Goal: Information Seeking & Learning: Check status

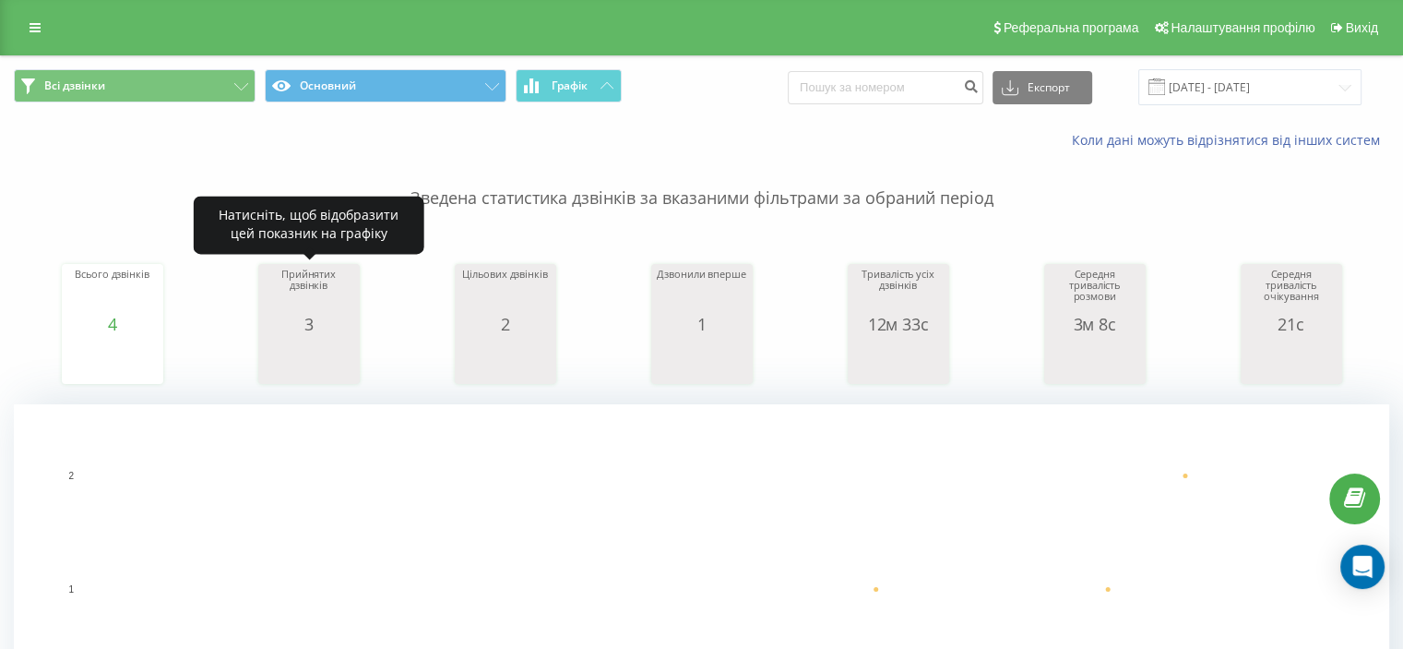
click at [325, 315] on div "3" at bounding box center [309, 324] width 92 height 18
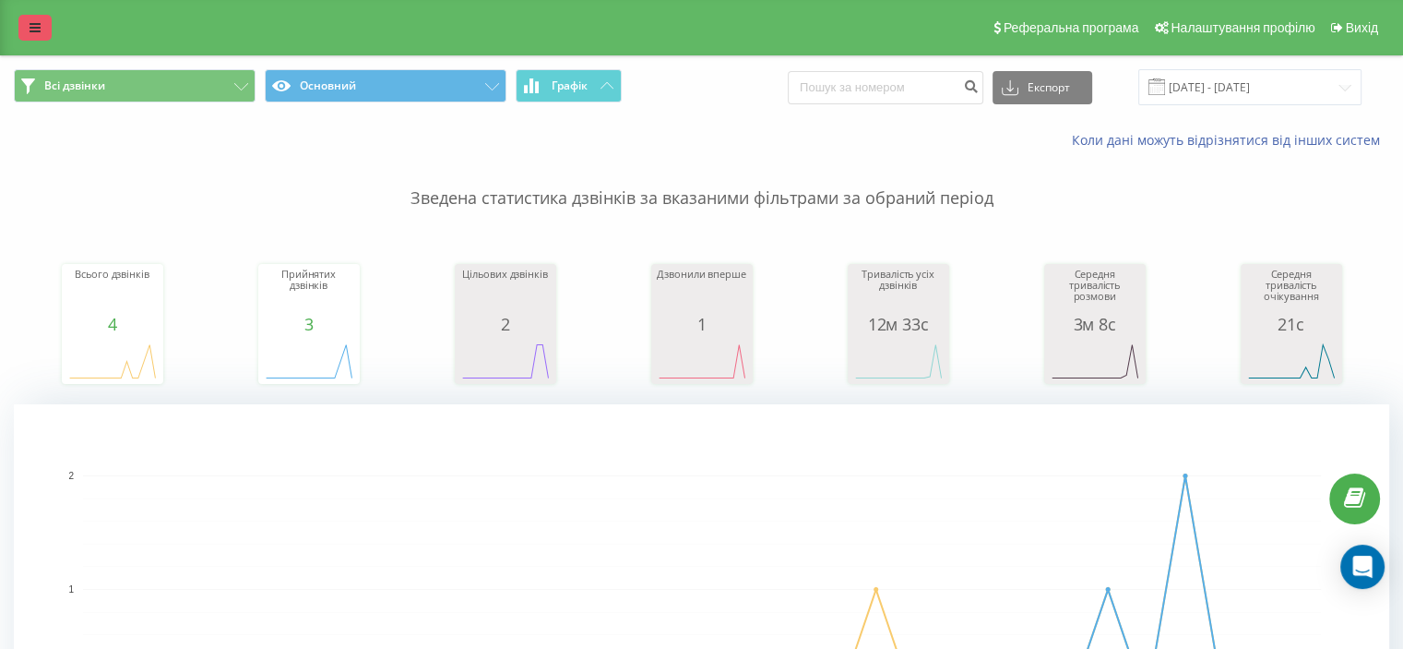
click at [30, 21] on icon at bounding box center [35, 27] width 11 height 13
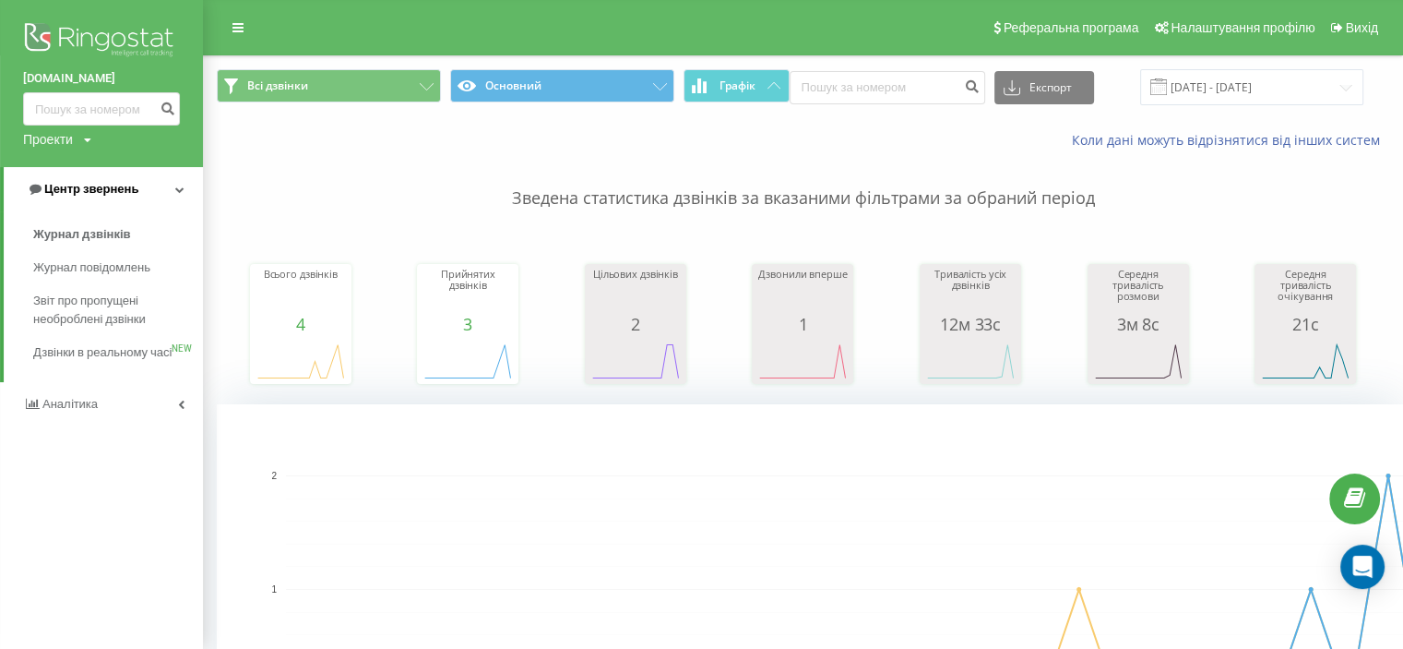
click at [122, 186] on span "Центр звернень" at bounding box center [91, 189] width 94 height 14
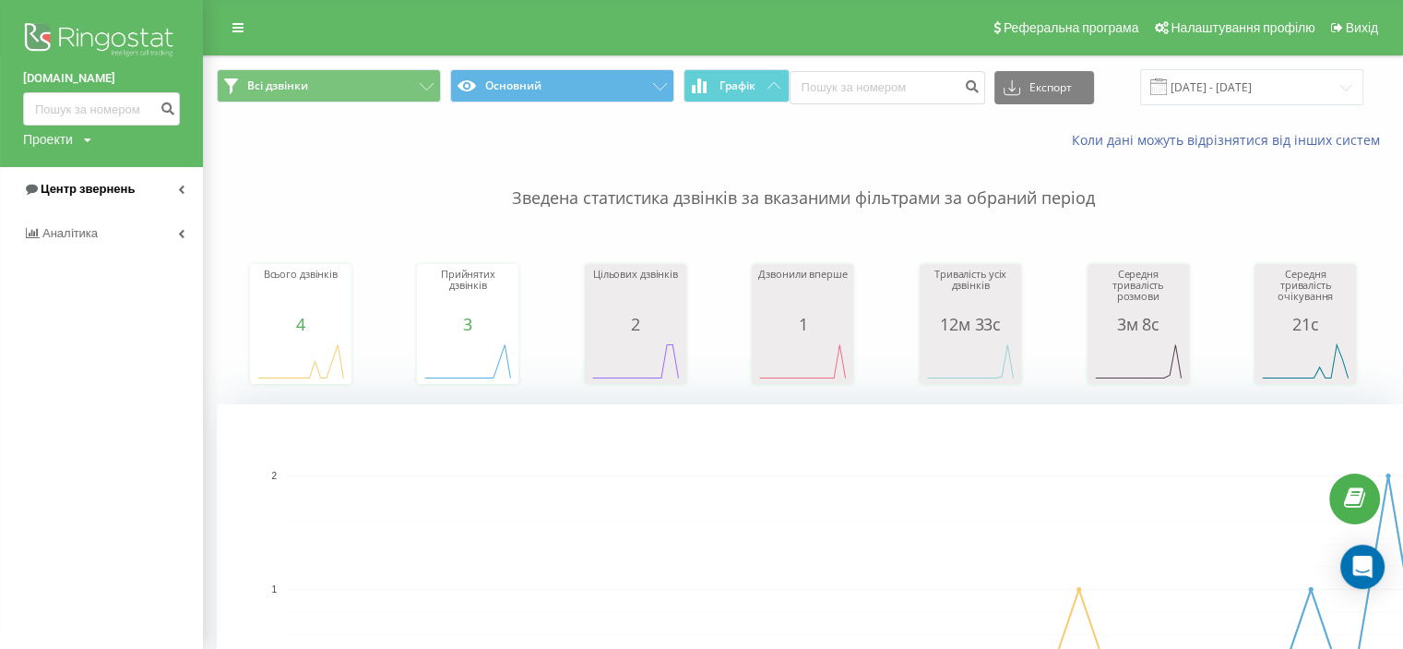
click at [122, 186] on span "Центр звернень" at bounding box center [88, 189] width 94 height 14
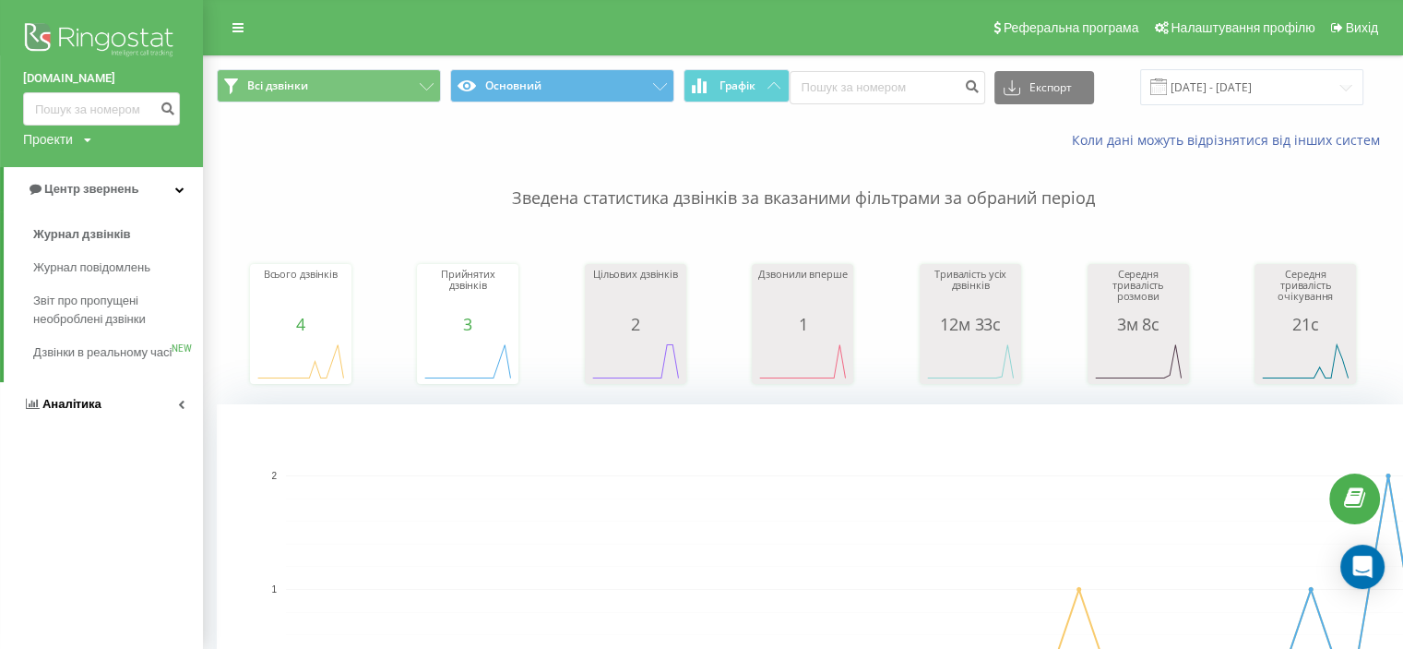
click at [97, 411] on span "Аналiтика" at bounding box center [71, 404] width 59 height 14
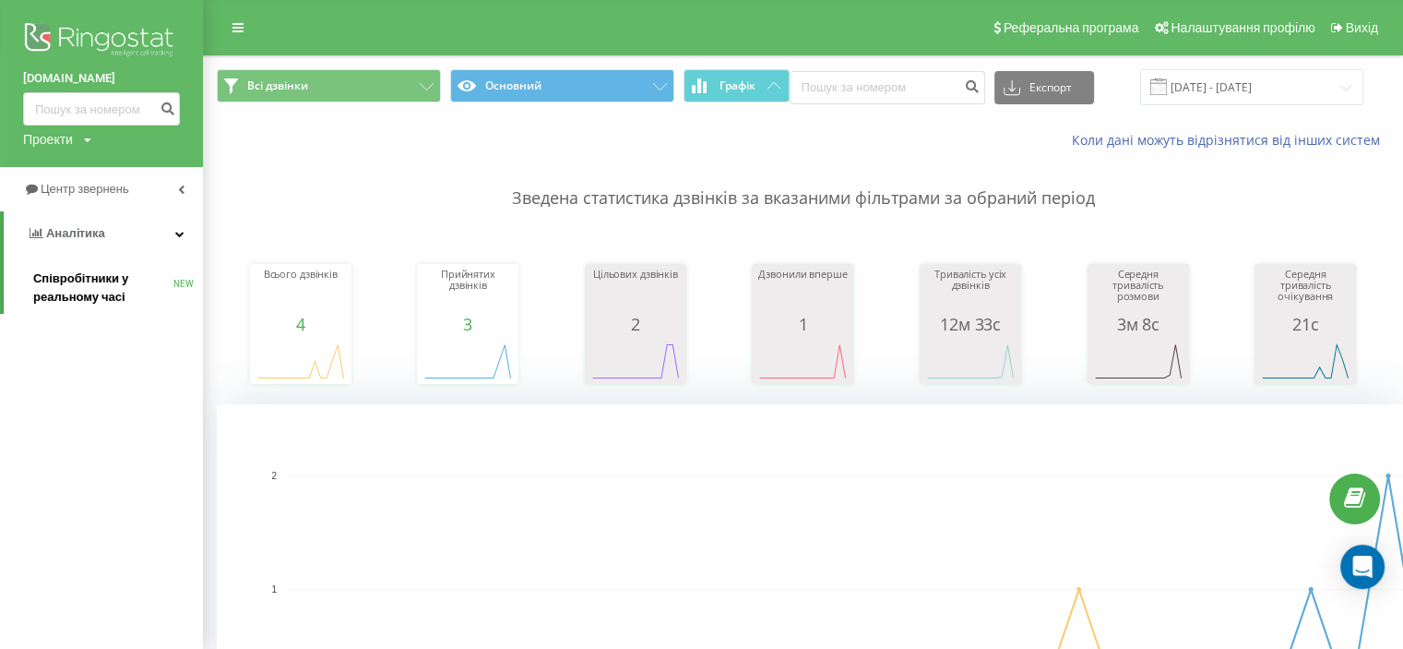
click at [136, 293] on span "Співробітники у реальному часі" at bounding box center [103, 287] width 140 height 37
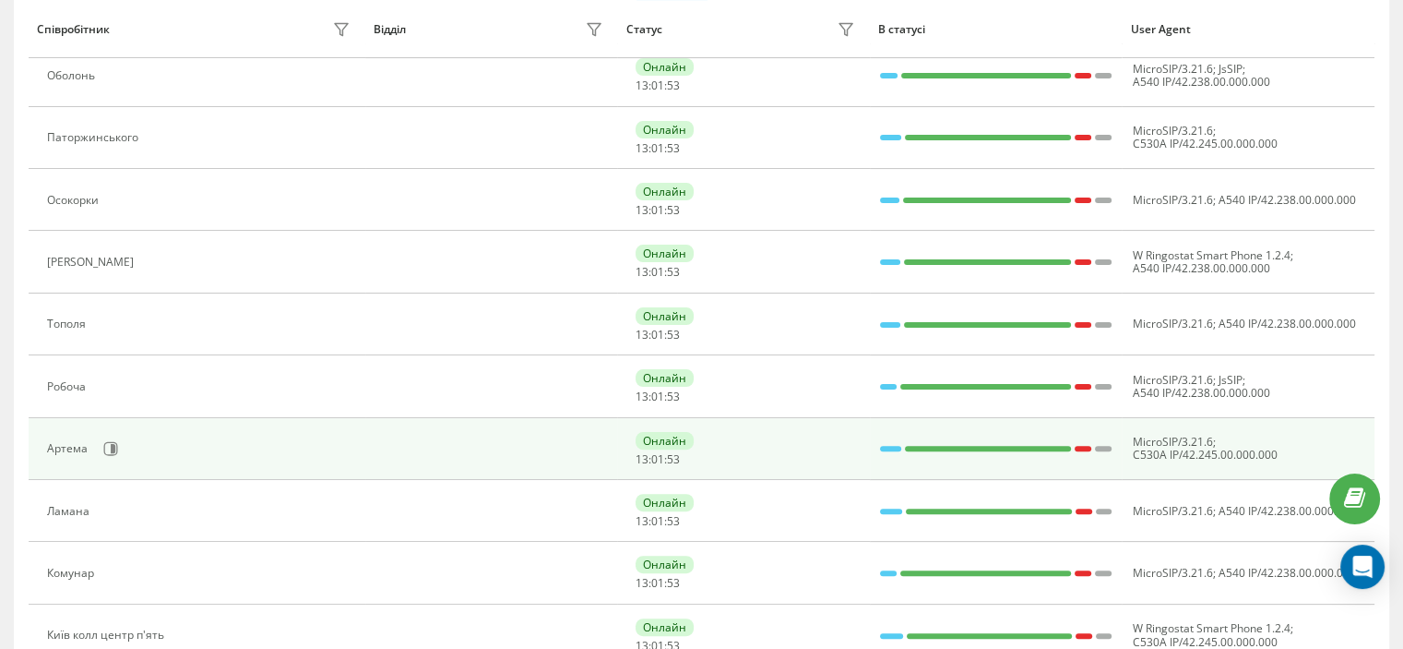
scroll to position [553, 0]
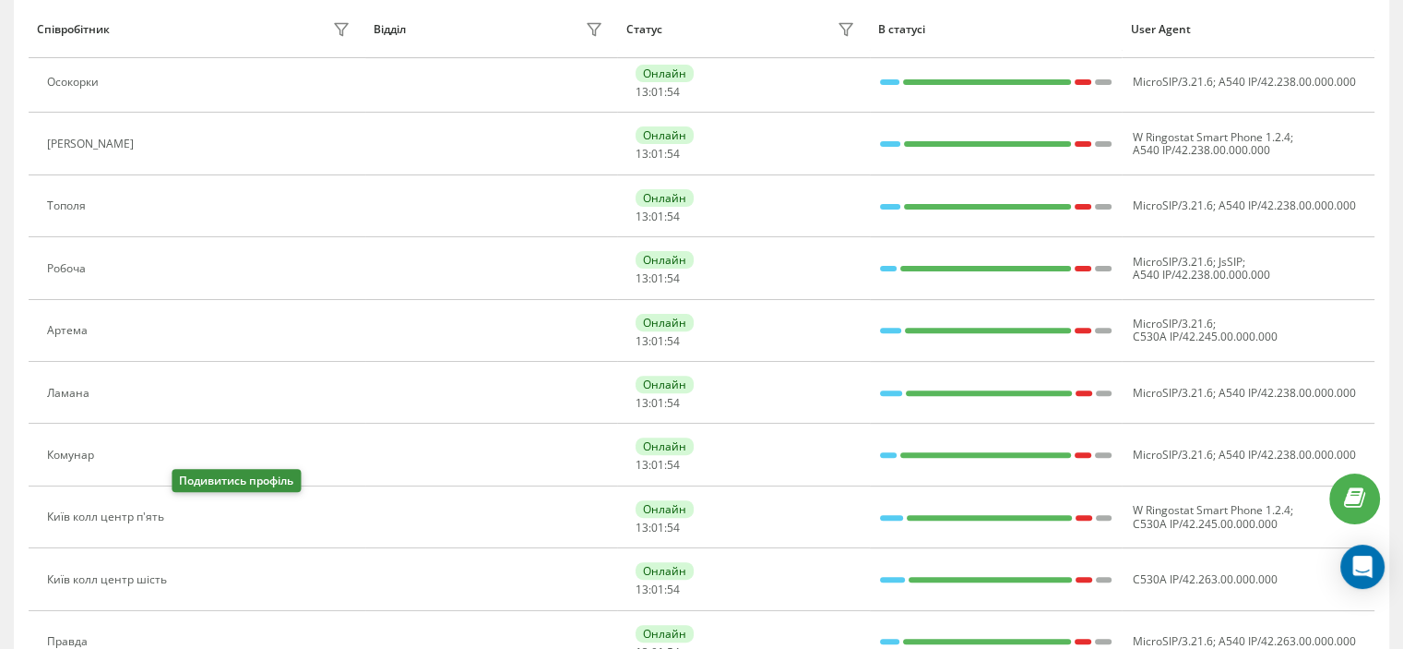
click at [193, 513] on button at bounding box center [184, 519] width 22 height 26
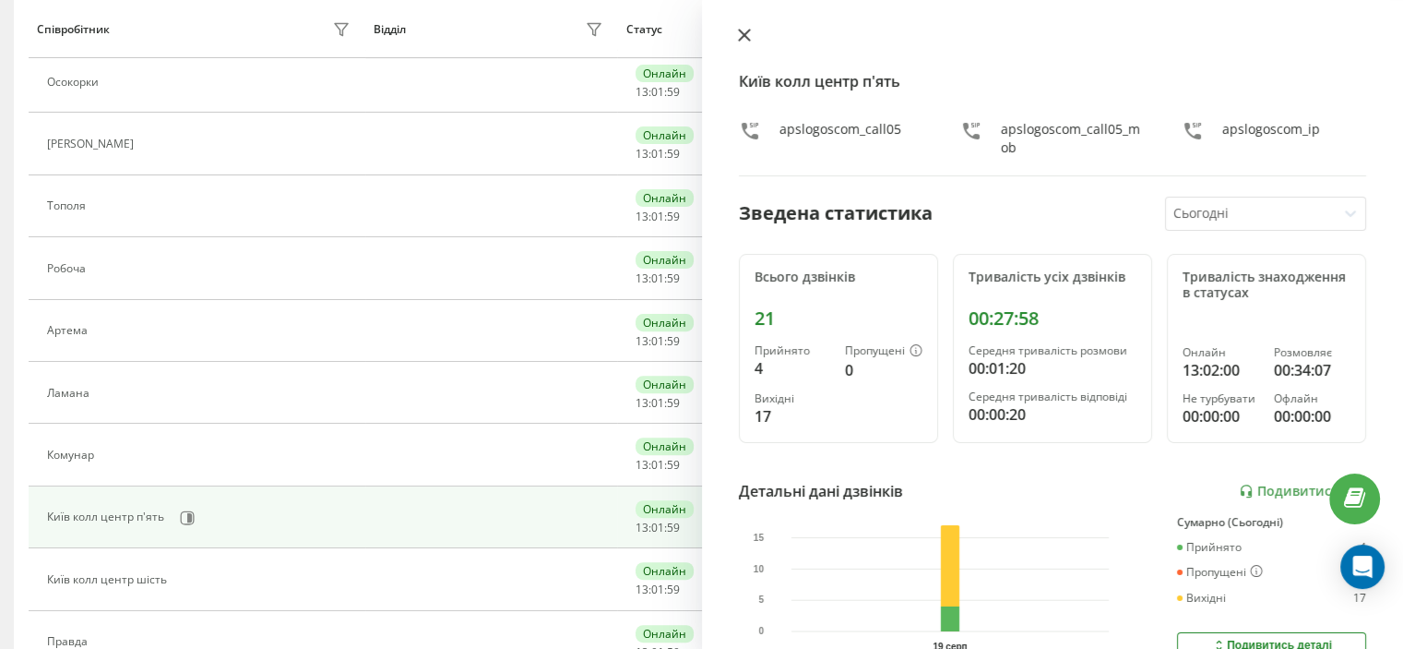
click at [733, 33] on button at bounding box center [744, 37] width 24 height 18
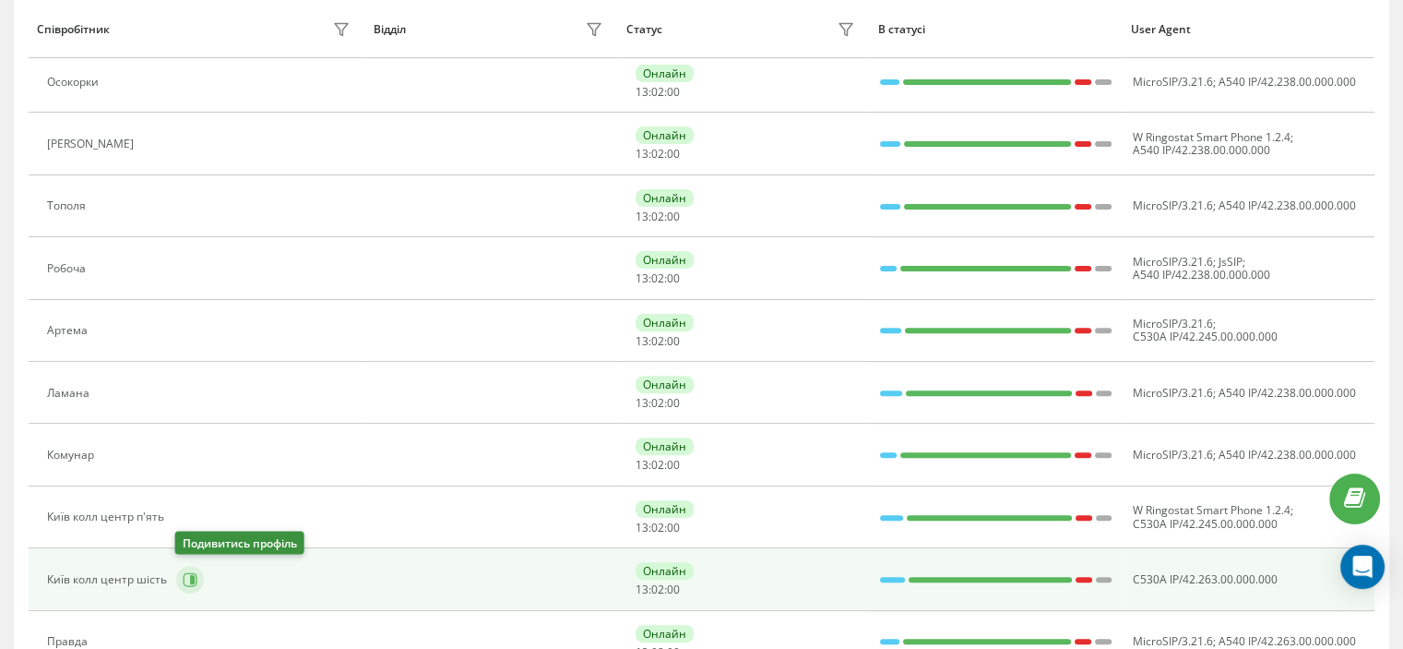
click at [178, 575] on button at bounding box center [190, 579] width 28 height 28
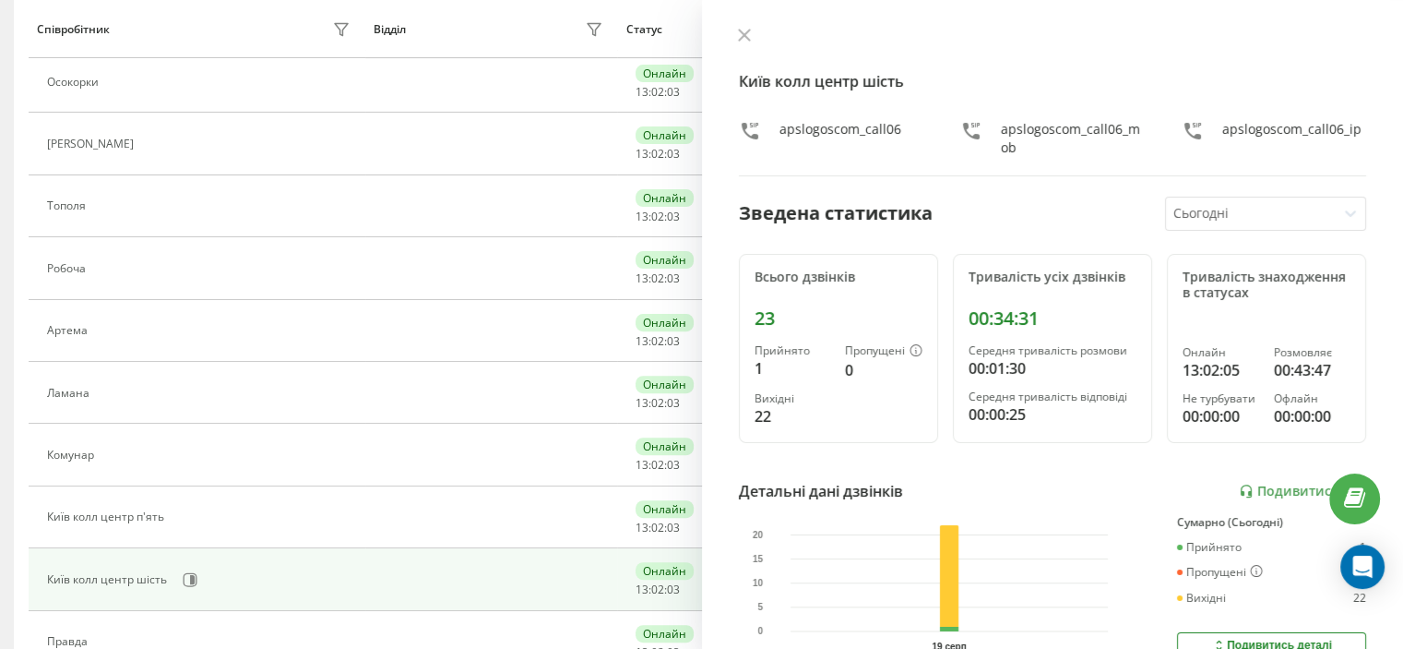
click at [763, 365] on div "1" at bounding box center [793, 368] width 76 height 22
click at [760, 366] on div "1" at bounding box center [793, 368] width 76 height 22
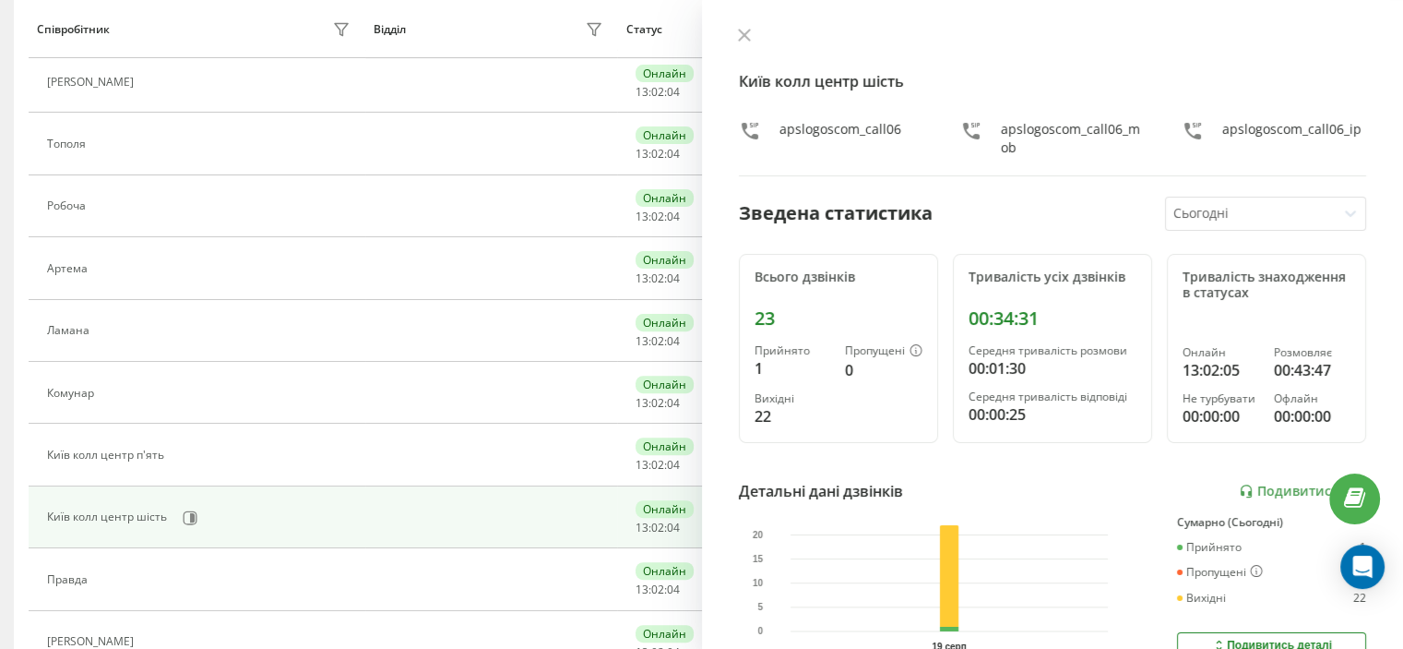
scroll to position [491, 0]
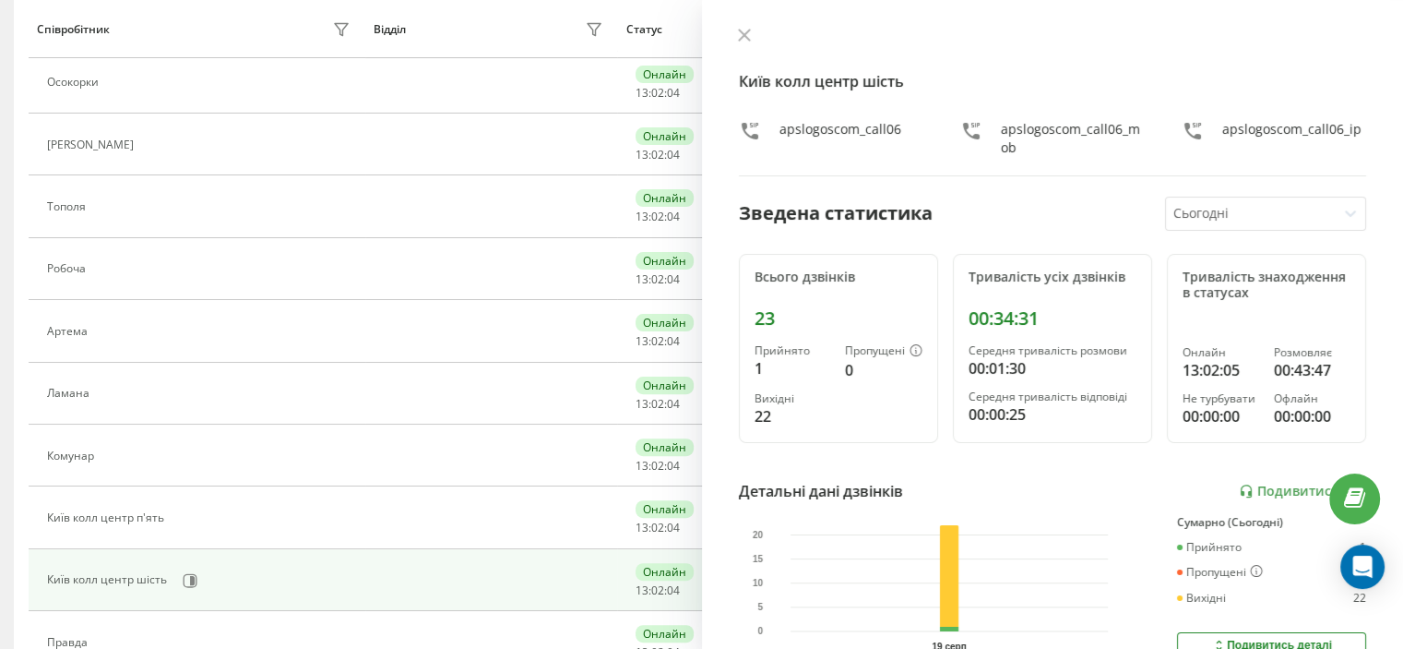
click at [762, 318] on div "23" at bounding box center [839, 318] width 168 height 22
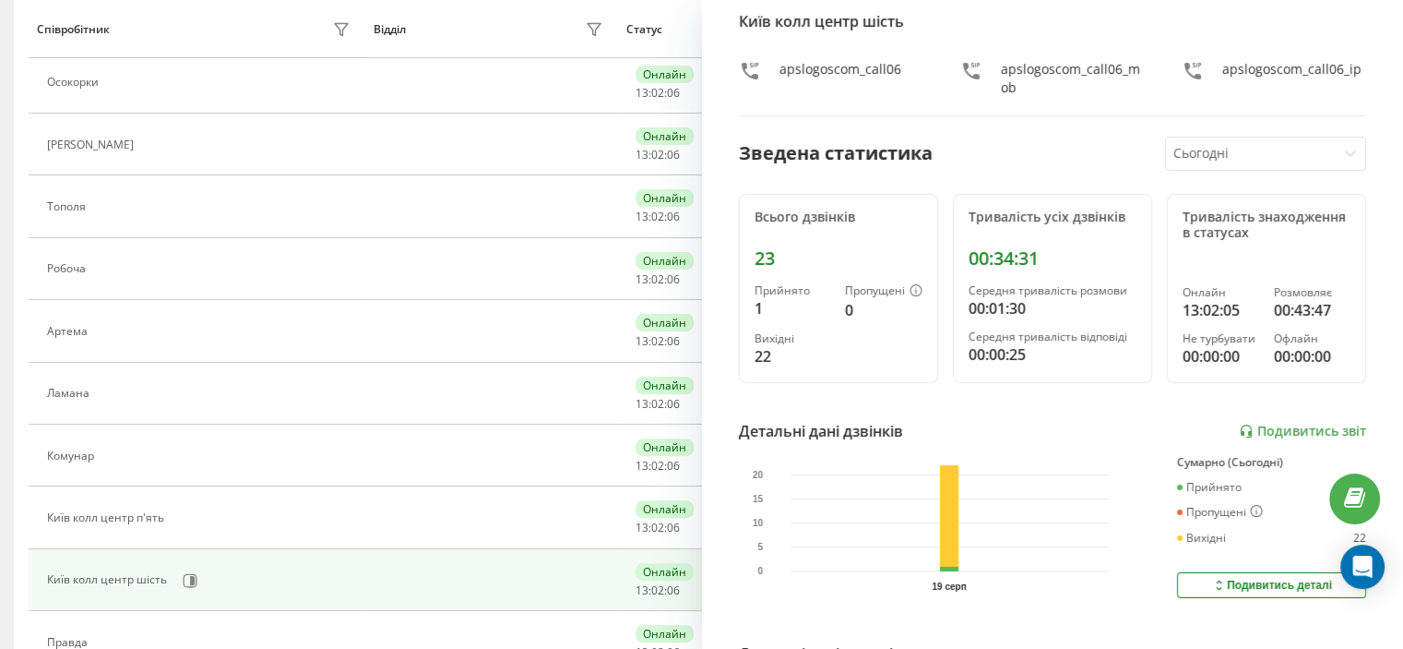
scroll to position [92, 0]
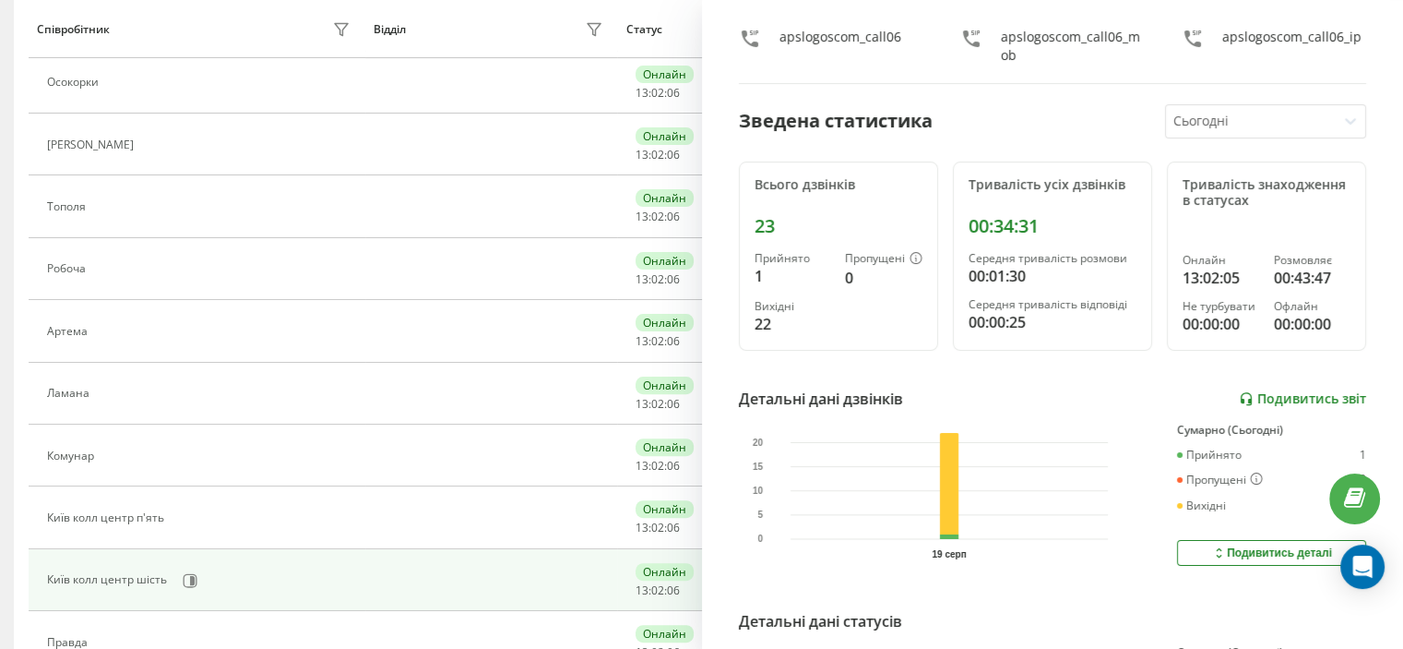
click at [1315, 397] on link "Подивитись звіт" at bounding box center [1302, 399] width 127 height 16
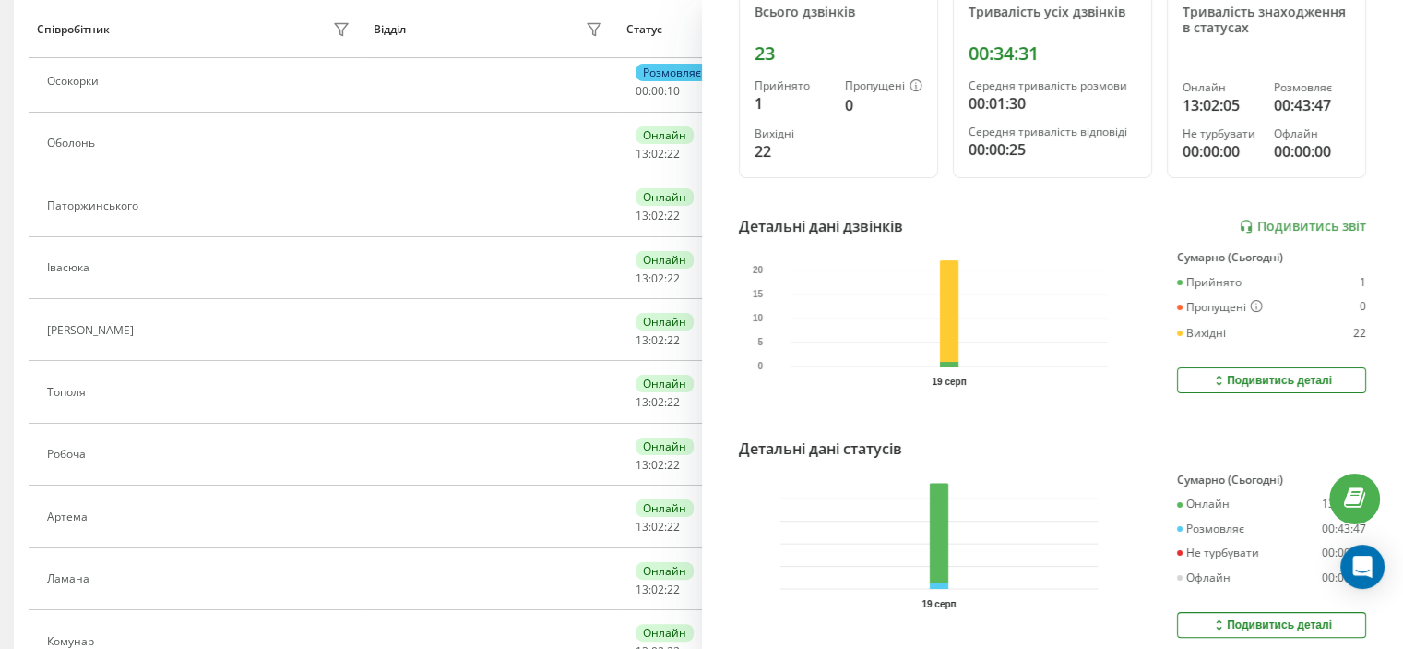
scroll to position [277, 0]
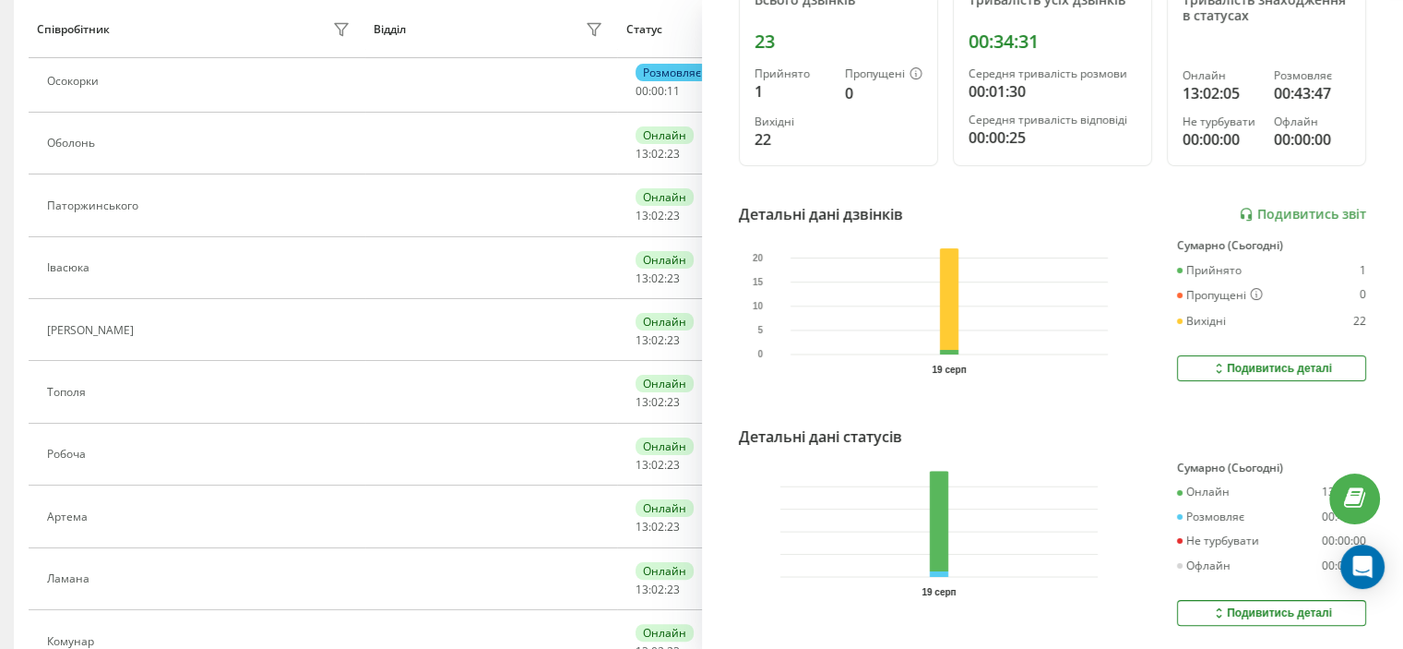
click at [1266, 364] on div "Подивитись деталі" at bounding box center [1271, 368] width 121 height 15
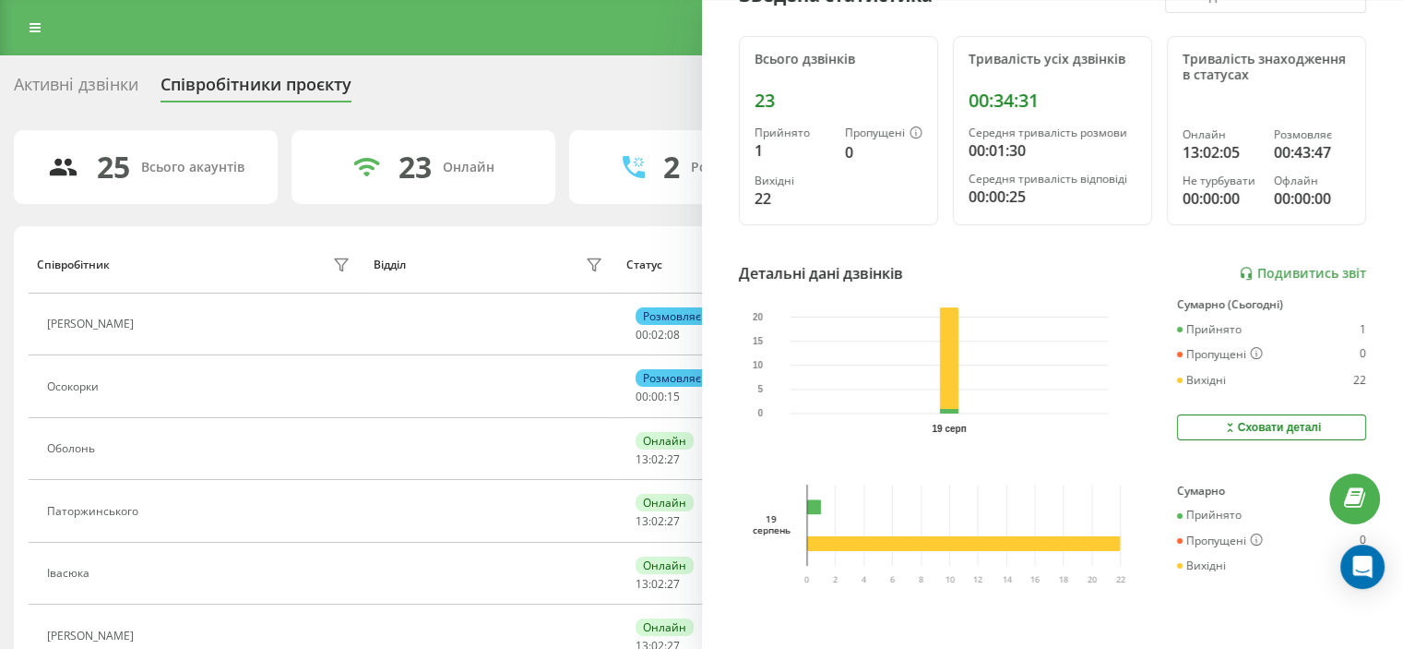
scroll to position [0, 0]
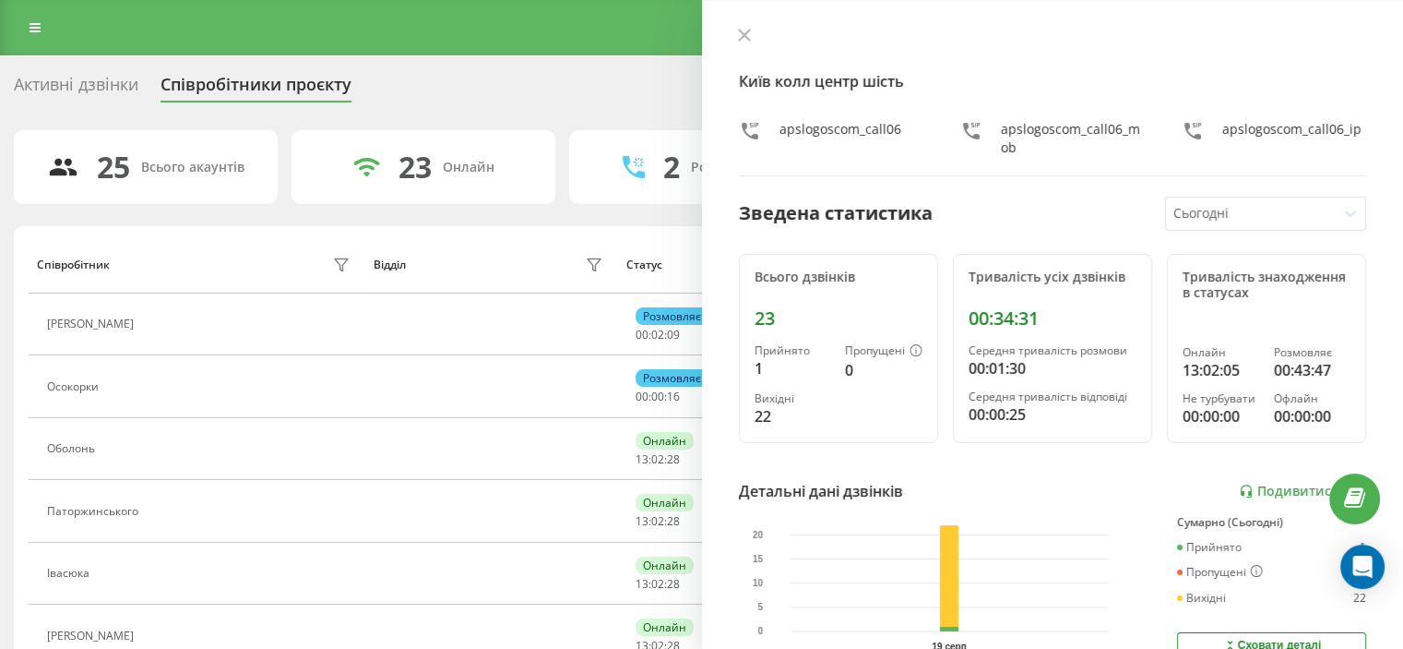
click at [764, 316] on div "23" at bounding box center [839, 318] width 168 height 22
click at [881, 339] on div "Всього дзвінків 23 Прийнято 1 Пропущені 0 Вихідні 22" at bounding box center [838, 349] width 199 height 190
click at [915, 350] on icon at bounding box center [915, 351] width 1 height 3
click at [781, 355] on div "Прийнято" at bounding box center [793, 350] width 76 height 13
click at [760, 370] on div "1" at bounding box center [793, 368] width 76 height 22
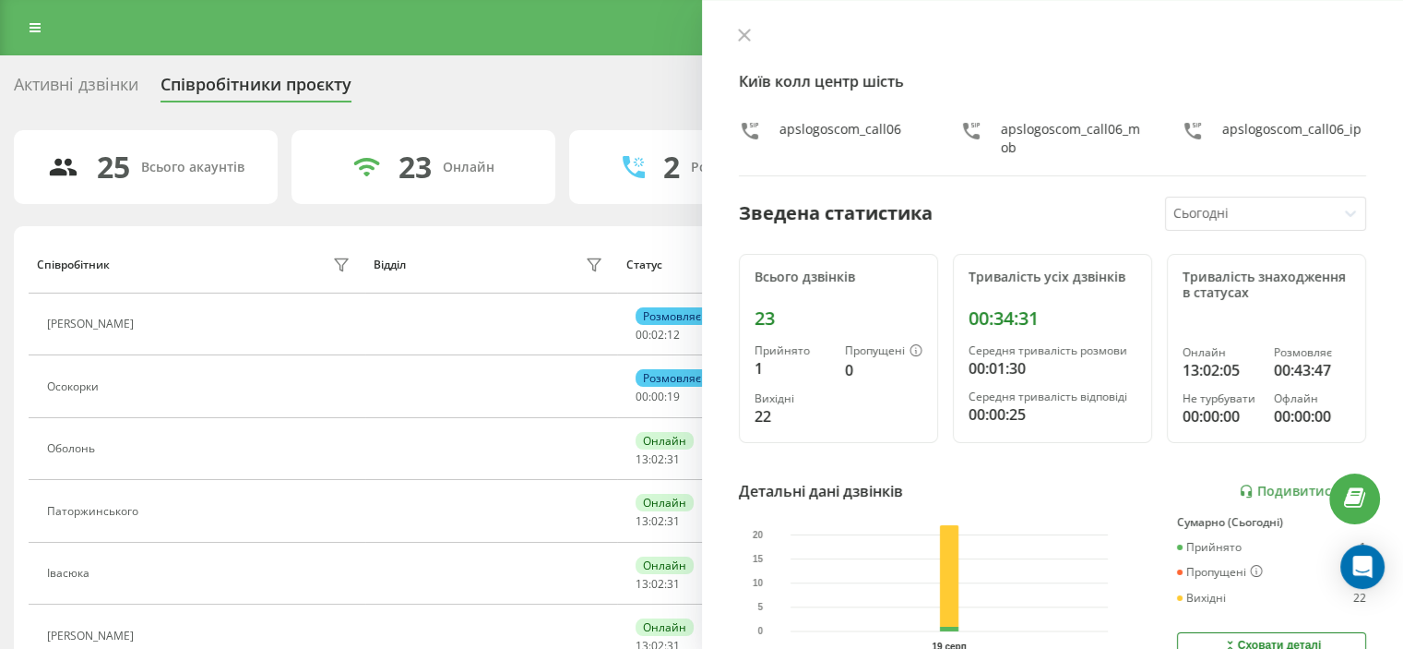
click at [759, 412] on div "22" at bounding box center [793, 416] width 76 height 22
click at [985, 403] on div "00:00:25" at bounding box center [1053, 414] width 168 height 22
click at [1057, 138] on div "apslogoscom_call06_mob" at bounding box center [1073, 138] width 144 height 37
click at [1197, 216] on div at bounding box center [1251, 213] width 156 height 21
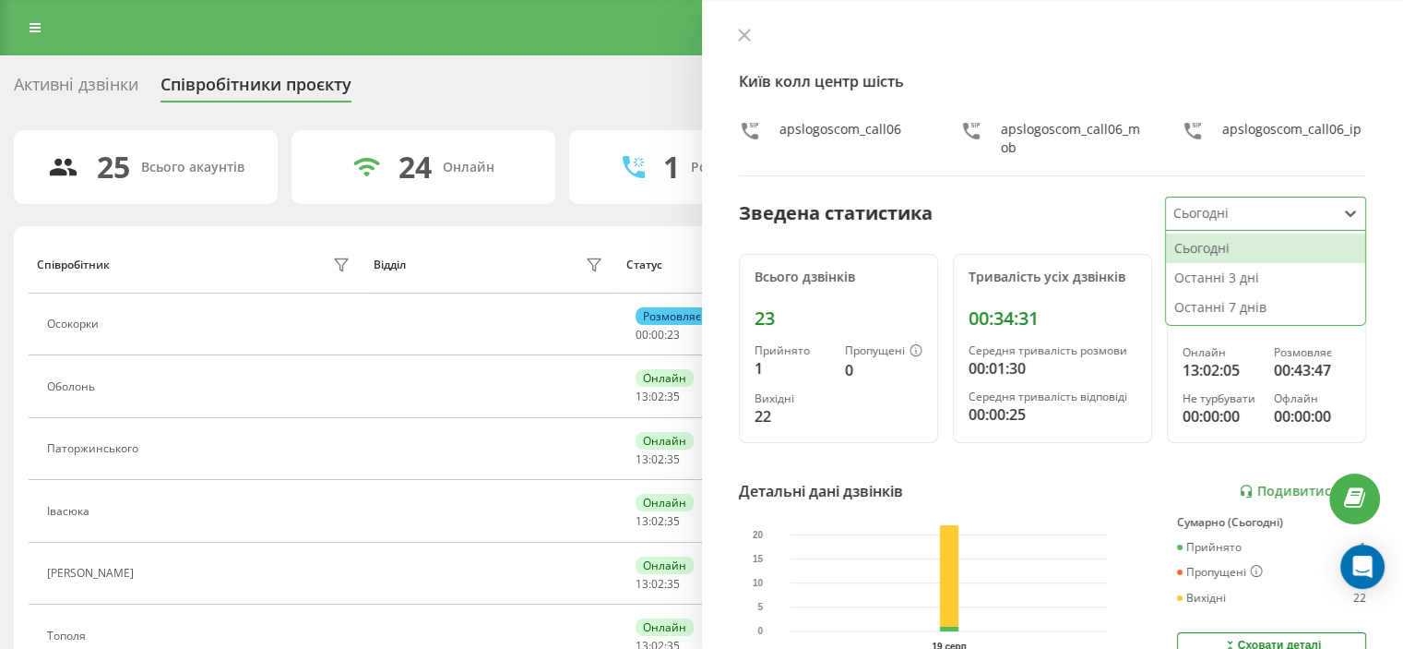
click at [992, 228] on div "Зведена статистика 3 results available. Use Up and Down to choose options, pres…" at bounding box center [1053, 213] width 628 height 34
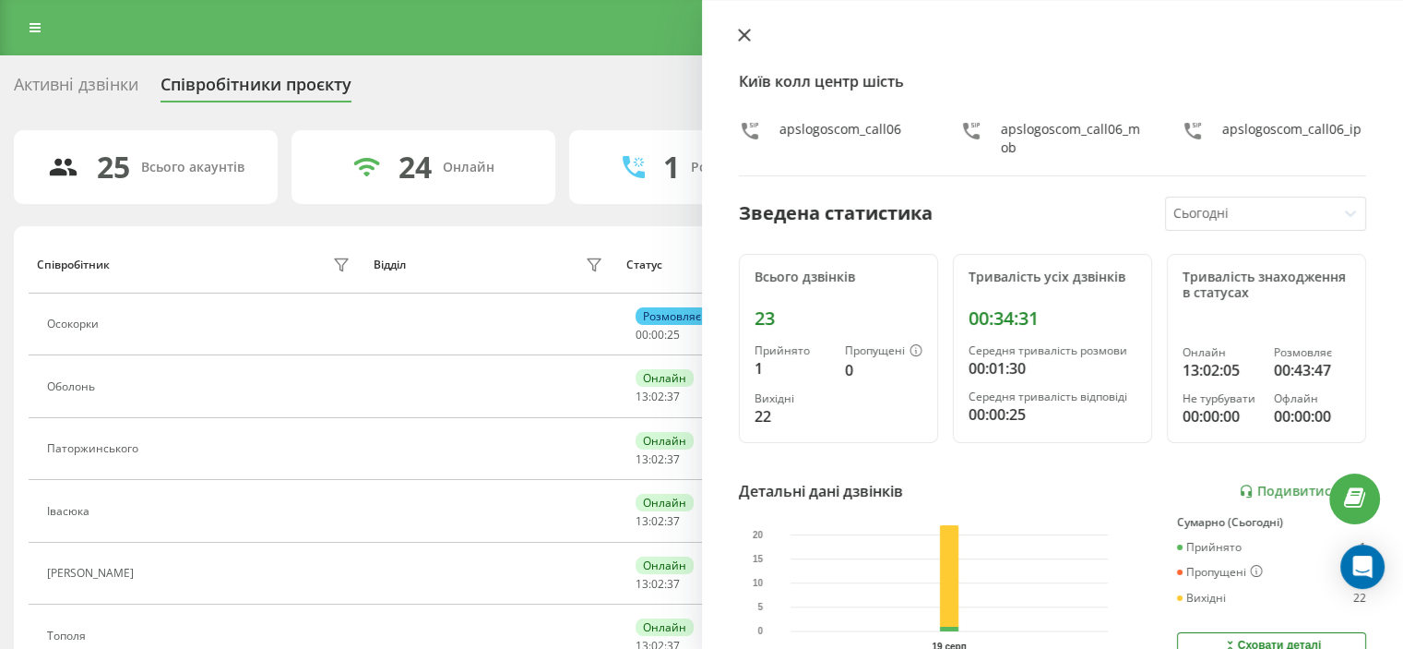
click at [750, 34] on button at bounding box center [744, 37] width 24 height 18
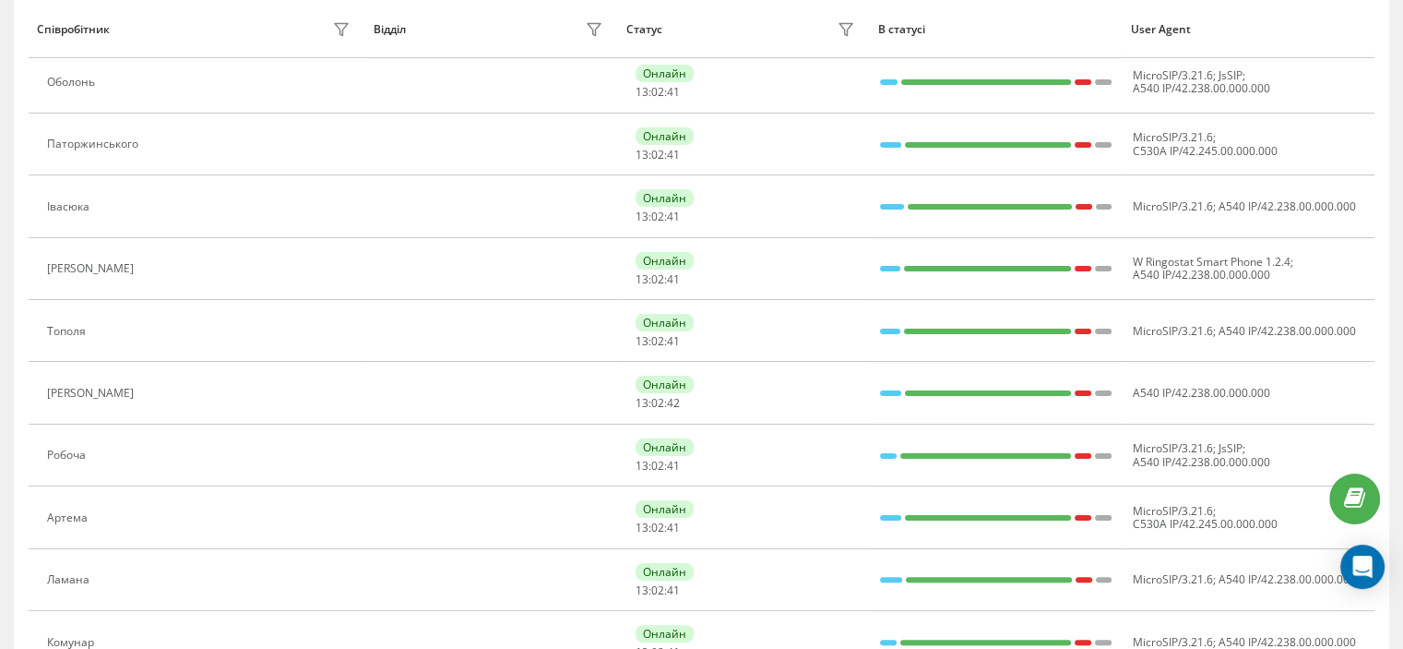
scroll to position [461, 0]
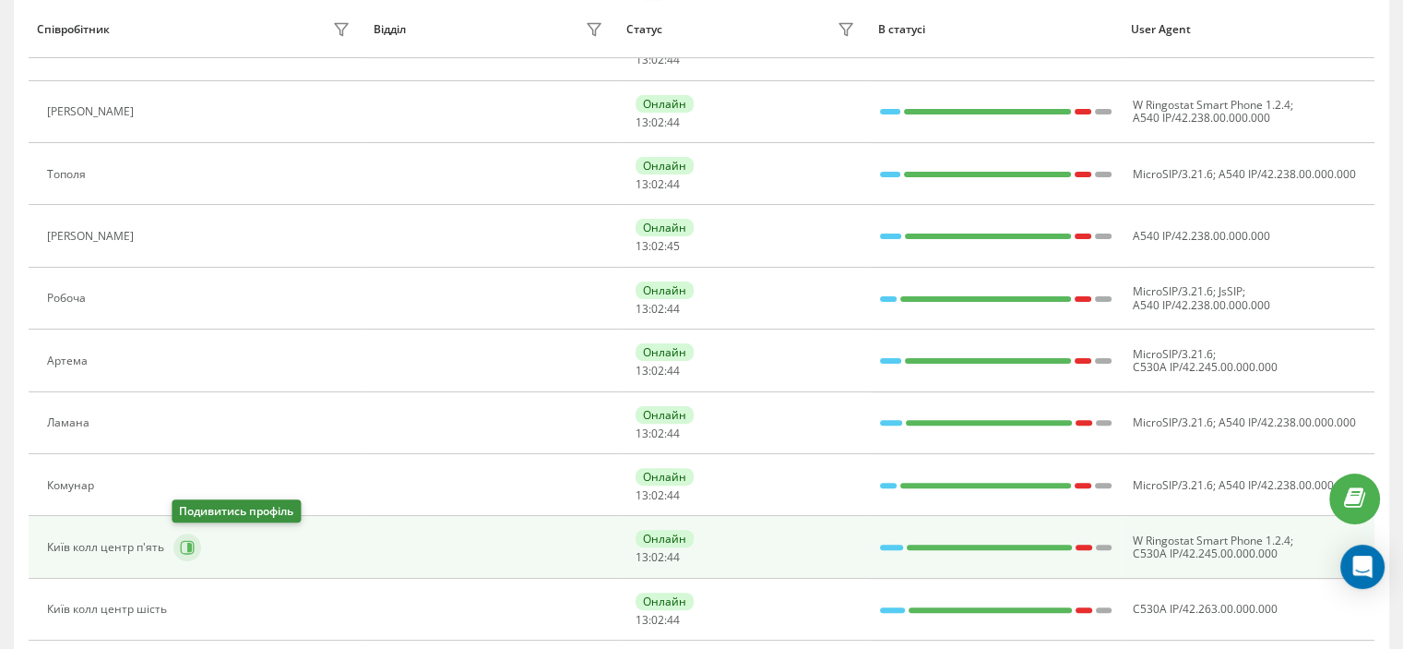
click at [193, 548] on icon at bounding box center [187, 547] width 15 height 15
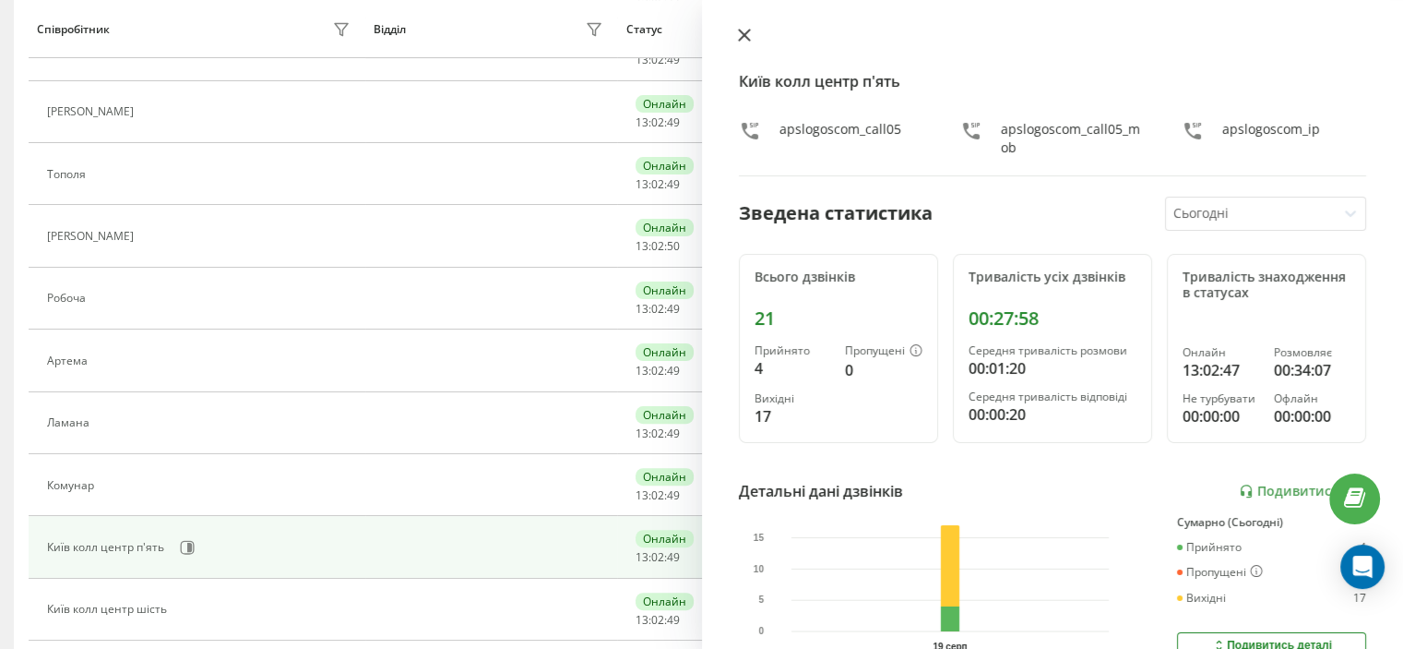
click at [739, 31] on icon at bounding box center [743, 35] width 11 height 11
